Goal: Navigation & Orientation: Go to known website

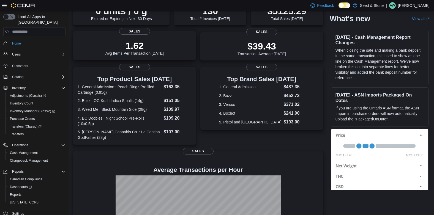
scroll to position [110, 0]
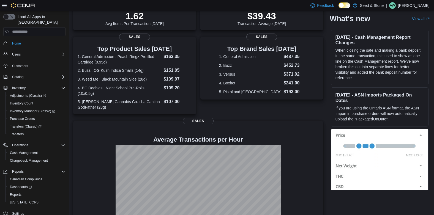
scroll to position [110, 0]
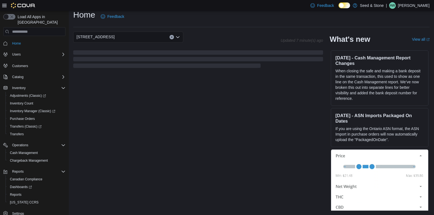
scroll to position [100, 0]
